Goal: Task Accomplishment & Management: Use online tool/utility

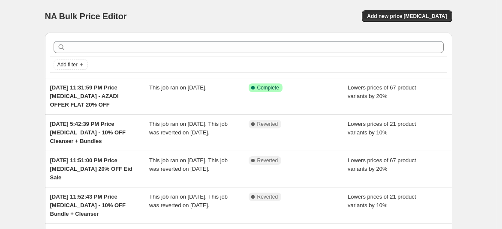
click at [189, 92] on div "This job ran on July 31, 2025." at bounding box center [198, 97] width 99 height 26
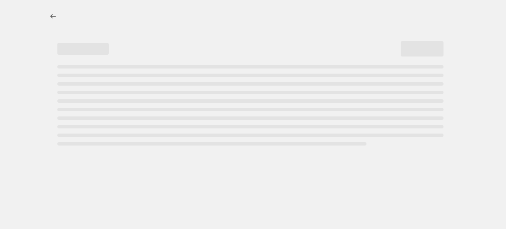
select select "percentage"
select select "vendor"
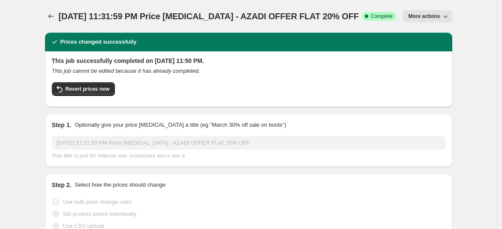
click at [89, 91] on span "Revert prices now" at bounding box center [88, 89] width 44 height 7
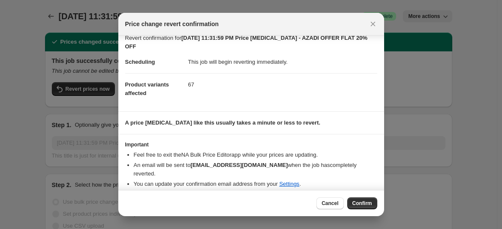
scroll to position [16, 0]
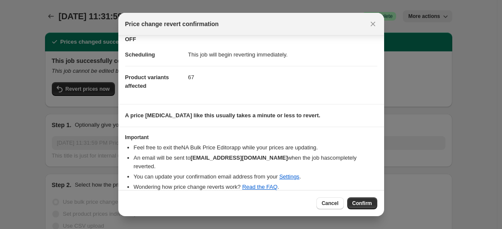
click at [362, 201] on span "Confirm" at bounding box center [362, 203] width 20 height 7
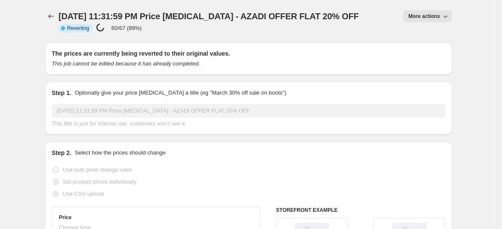
select select "percentage"
select select "vendor"
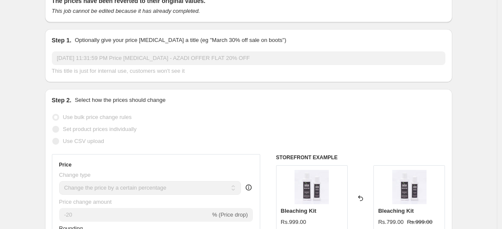
scroll to position [0, 0]
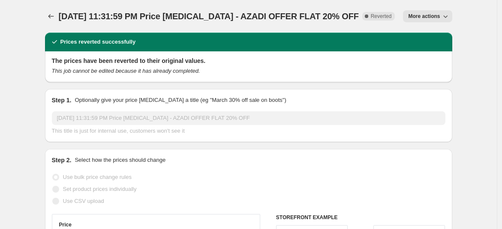
click at [50, 14] on icon "Price change jobs" at bounding box center [51, 16] width 9 height 9
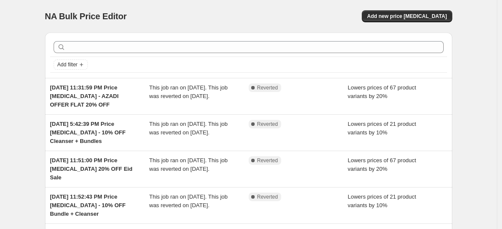
click at [126, 133] on span "Jun 13, 2025, 5:42:39 PM Price change job - 10% OFF Cleanser + Bundles" at bounding box center [87, 133] width 75 height 24
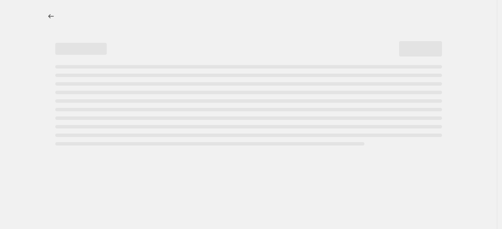
select select "percentage"
select select "collection"
select select "tag"
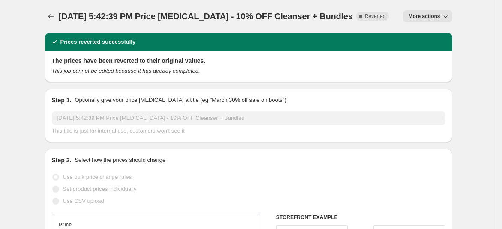
drag, startPoint x: 347, startPoint y: 18, endPoint x: 233, endPoint y: 19, distance: 113.1
click at [233, 19] on div "Jun 13, 2025, 5:42:39 PM Price change job - 10% OFF Cleanser + Bundles Complete…" at bounding box center [224, 16] width 330 height 12
copy span "10% OFF Cleanser + Bundles"
click at [51, 12] on icon "Price change jobs" at bounding box center [51, 16] width 9 height 9
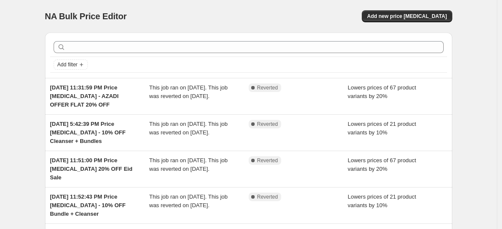
click at [411, 13] on span "Add new price change job" at bounding box center [407, 16] width 80 height 7
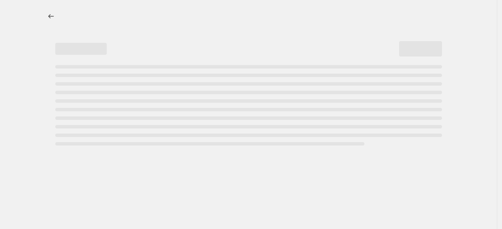
select select "percentage"
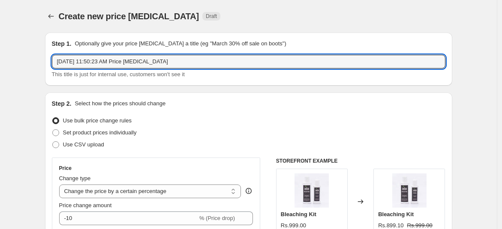
click at [179, 62] on input "Aug 15, 2025, 11:50:23 AM Price change job" at bounding box center [248, 62] width 393 height 14
paste input "10% OFF Cleanser + Bundles"
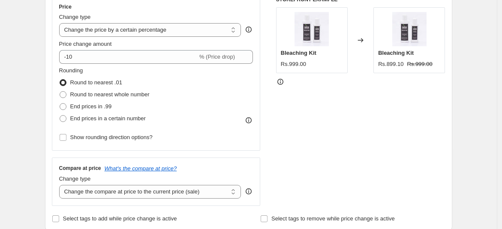
scroll to position [190, 0]
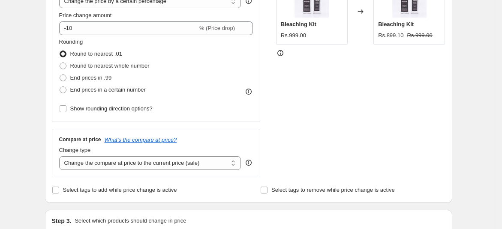
type input "Aug 15, 2025, 11:50:23 AM Price change job - 10% OFF Cleanser + Bundles"
click at [122, 69] on span "Round to nearest whole number" at bounding box center [109, 66] width 79 height 9
click at [60, 63] on input "Round to nearest whole number" at bounding box center [60, 63] width 0 height 0
radio input "true"
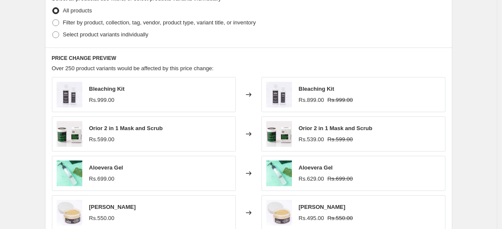
scroll to position [428, 0]
click at [91, 22] on span "Filter by product, collection, tag, vendor, product type, variant title, or inv…" at bounding box center [159, 22] width 193 height 6
click at [53, 19] on input "Filter by product, collection, tag, vendor, product type, variant title, or inv…" at bounding box center [52, 19] width 0 height 0
radio input "true"
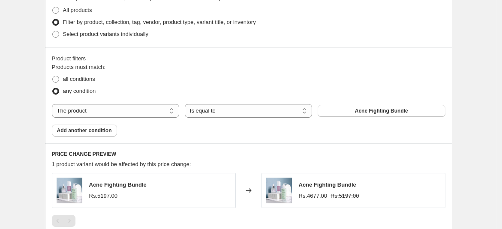
click at [378, 111] on span "Acne Fighting Bundle" at bounding box center [381, 111] width 53 height 7
click at [171, 111] on select "The product The product's collection The product's tag The product's vendor The…" at bounding box center [115, 111] width 127 height 14
select select "collection"
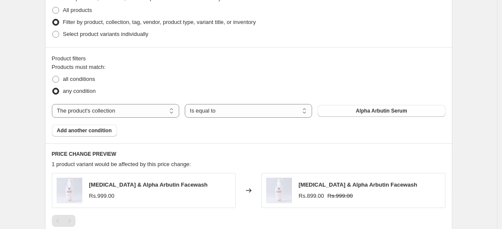
click at [382, 109] on span "Alpha Arbutin Serum" at bounding box center [381, 111] width 51 height 7
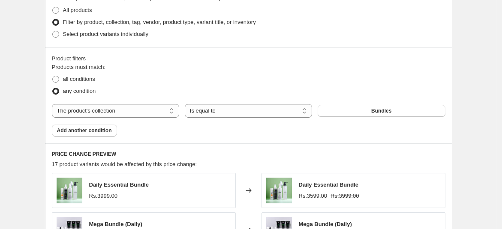
click at [83, 130] on span "Add another condition" at bounding box center [84, 130] width 55 height 7
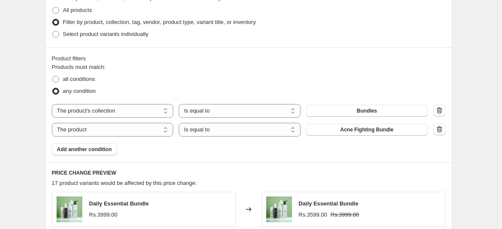
click at [127, 127] on select "The product The product's collection The product's tag The product's vendor The…" at bounding box center [113, 130] width 122 height 14
select select "tag"
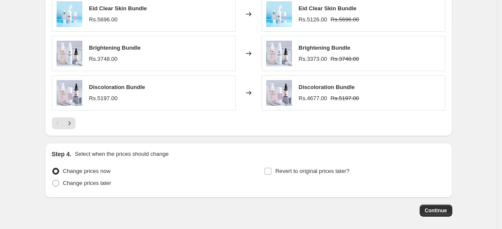
scroll to position [740, 0]
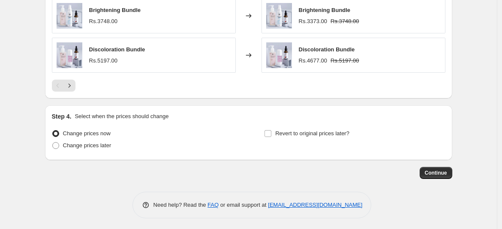
click at [437, 171] on span "Continue" at bounding box center [436, 173] width 22 height 7
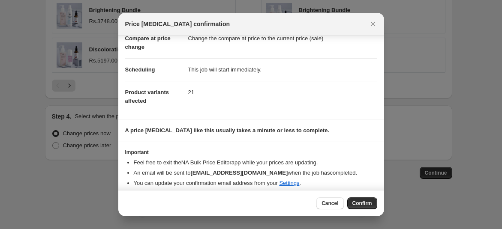
scroll to position [51, 0]
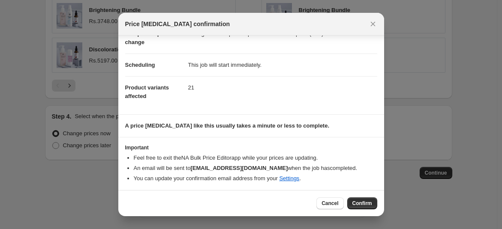
click at [368, 208] on button "Confirm" at bounding box center [362, 203] width 30 height 12
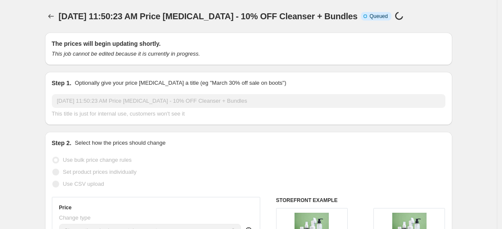
scroll to position [740, 0]
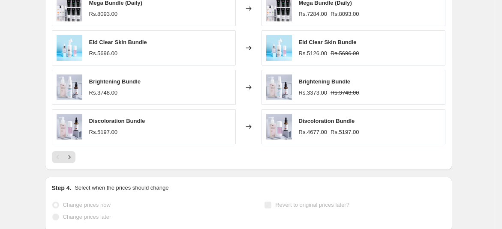
select select "percentage"
select select "collection"
select select "tag"
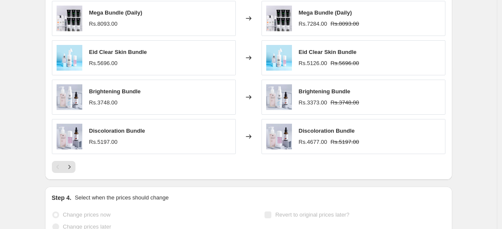
scroll to position [0, 0]
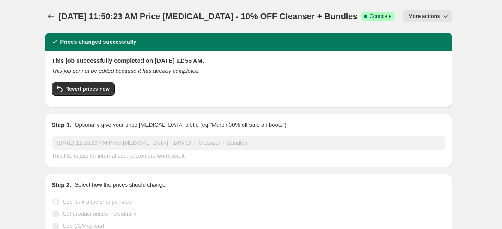
click at [52, 16] on icon "Price change jobs" at bounding box center [51, 16] width 9 height 9
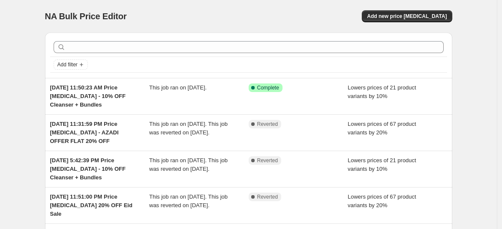
click at [115, 92] on span "Aug 15, 2025, 11:50:23 AM Price change job - 10% OFF Cleanser + Bundles" at bounding box center [87, 96] width 75 height 24
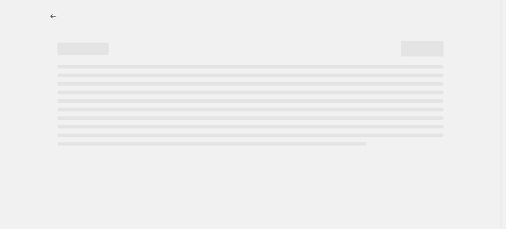
select select "percentage"
select select "collection"
select select "tag"
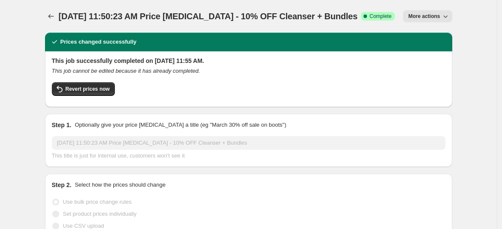
drag, startPoint x: 245, startPoint y: 14, endPoint x: 355, endPoint y: 20, distance: 110.7
click at [355, 20] on div "Aug 15, 2025, 11:50:23 AM Price change job - 10% OFF Cleanser + Bundles Success…" at bounding box center [227, 16] width 336 height 12
copy span "10% OFF Cleanser + Bundles"
